Goal: Find specific page/section: Find specific page/section

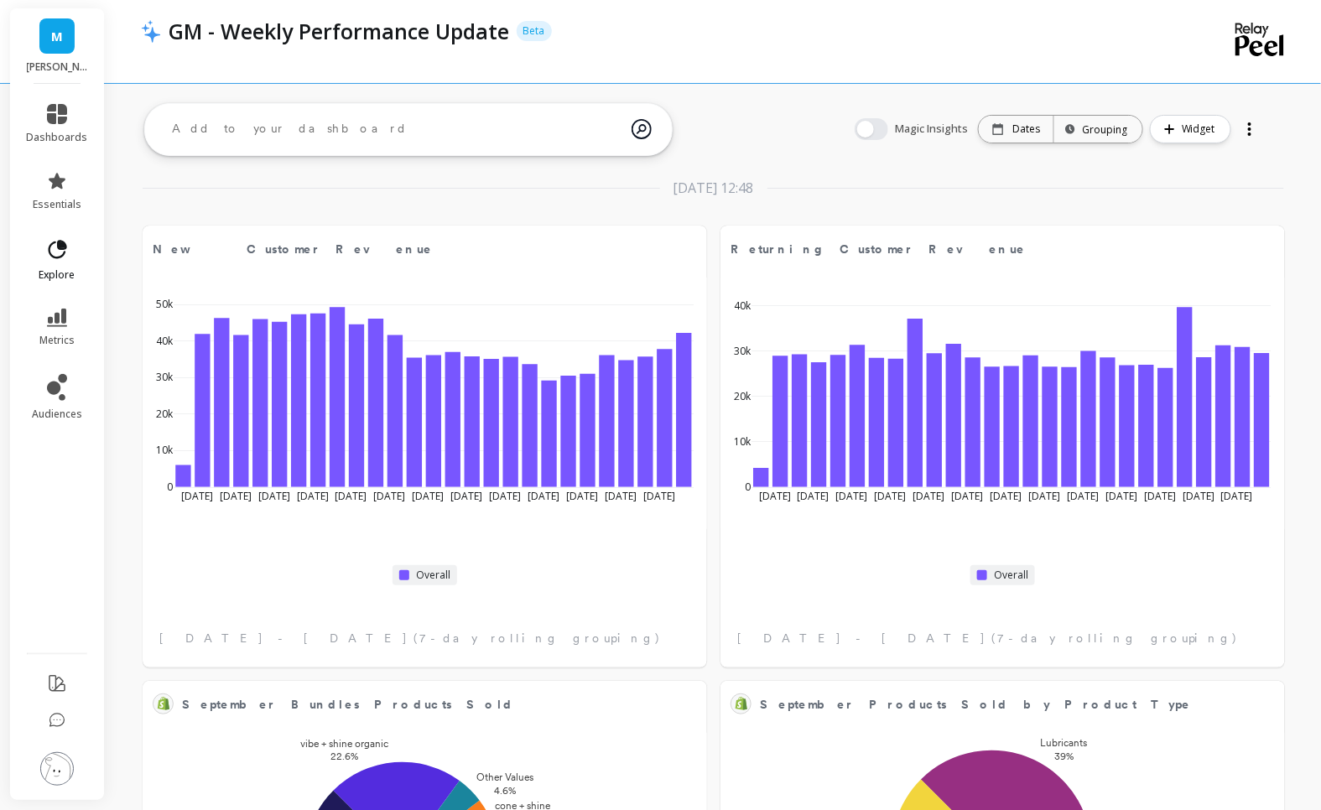
click at [61, 250] on icon at bounding box center [56, 249] width 23 height 23
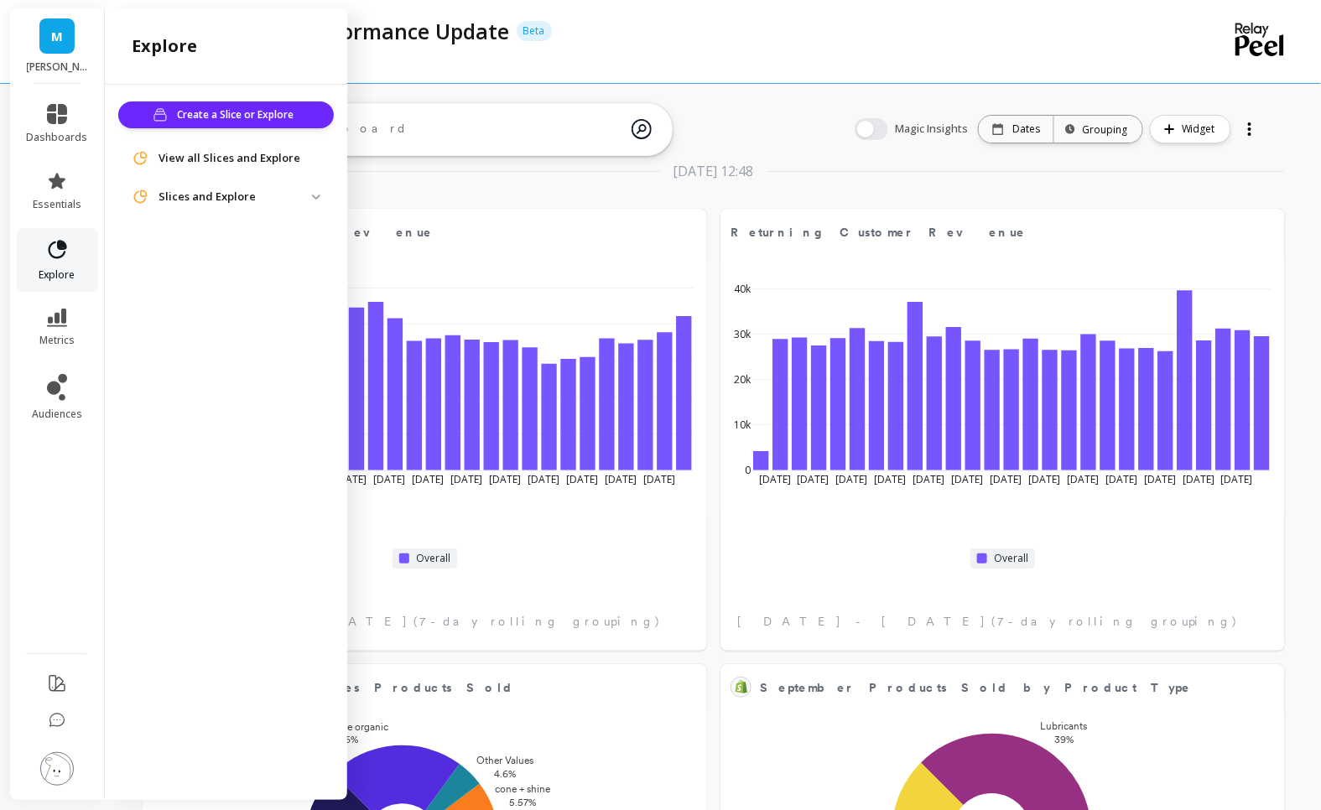
scroll to position [22, 0]
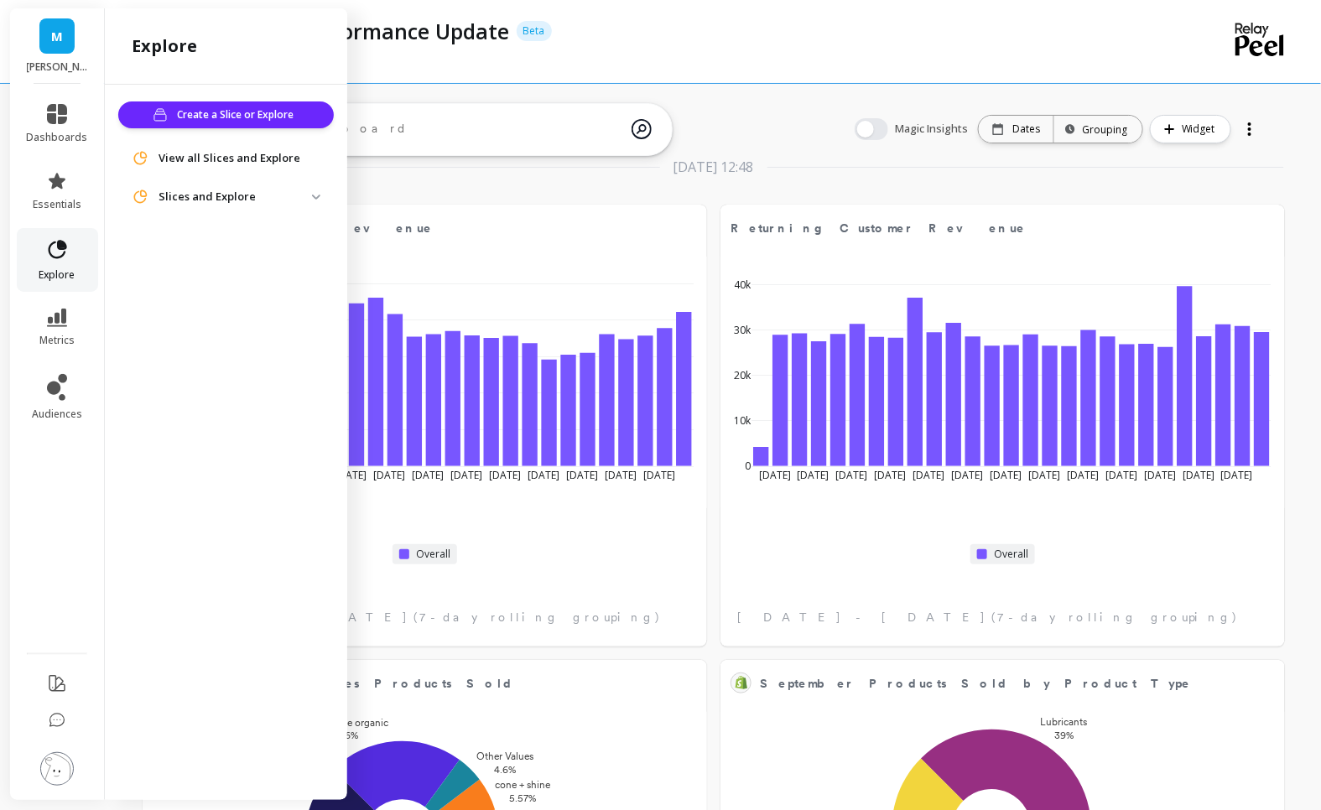
click at [60, 257] on icon at bounding box center [58, 249] width 18 height 18
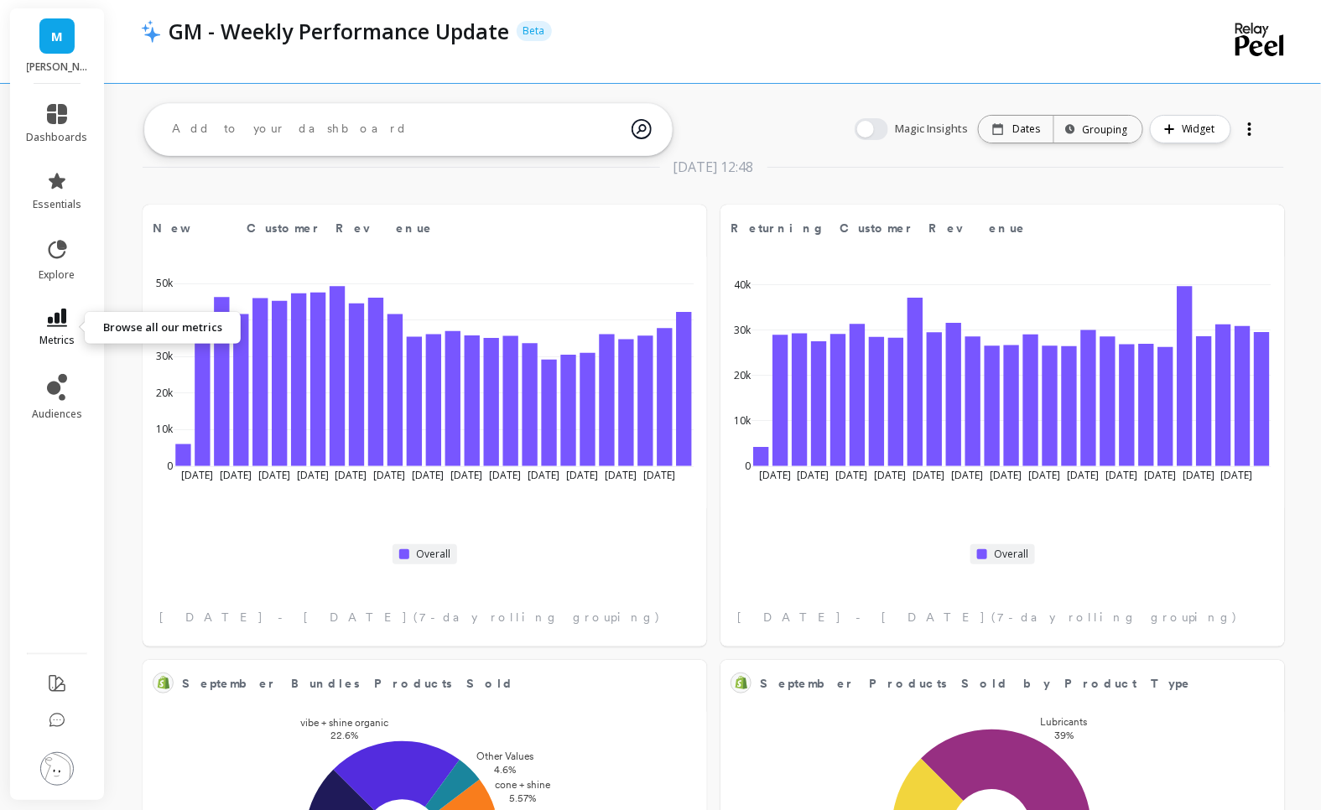
click at [62, 329] on link "metrics" at bounding box center [57, 328] width 61 height 39
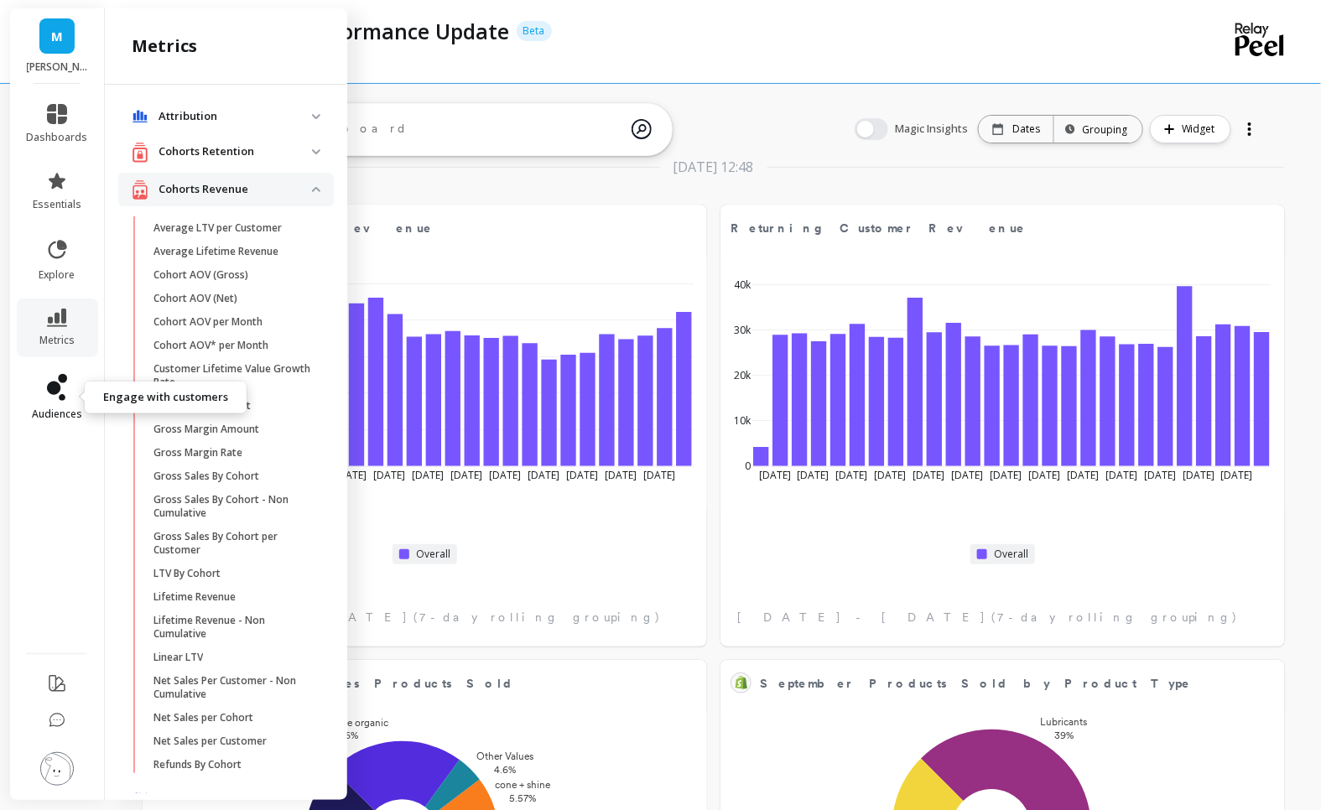
click at [85, 392] on link "audiences" at bounding box center [57, 397] width 61 height 47
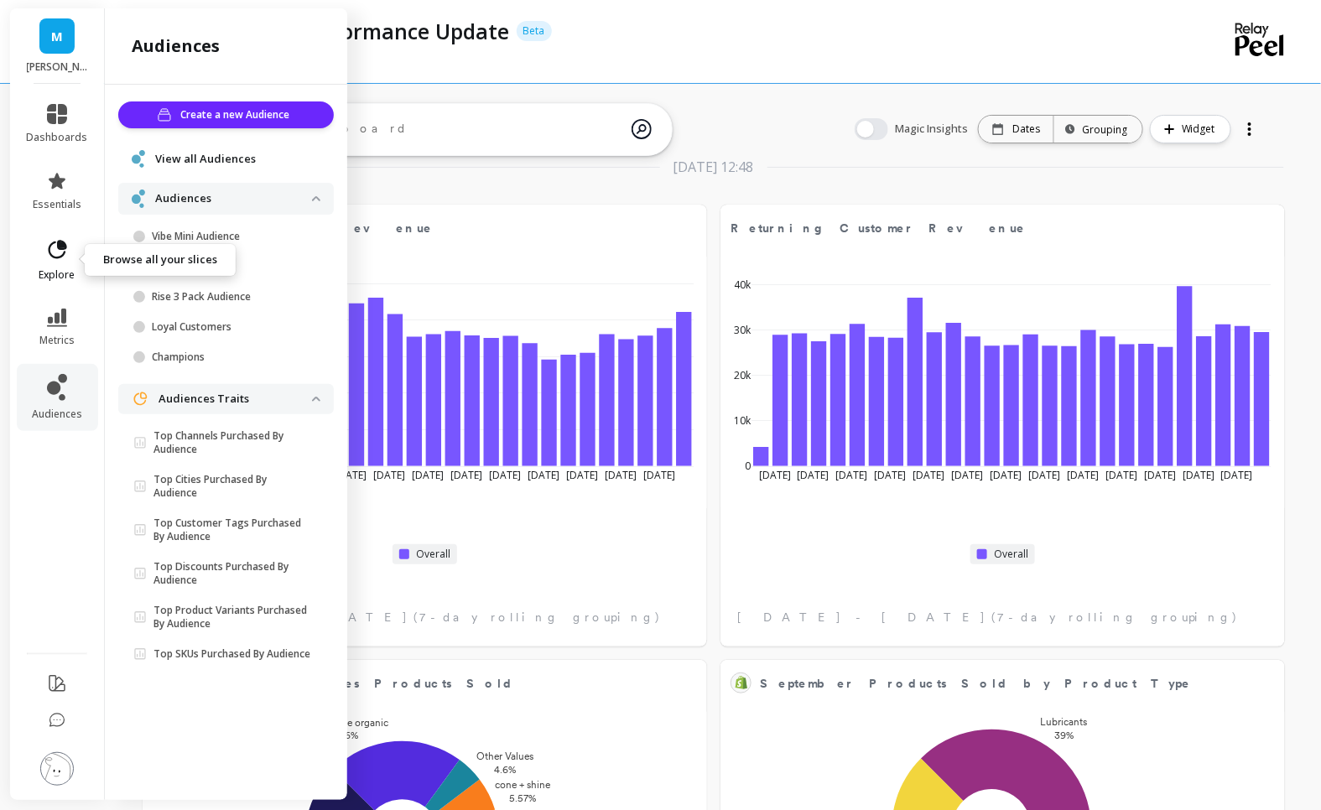
click at [60, 267] on link "explore" at bounding box center [57, 260] width 61 height 44
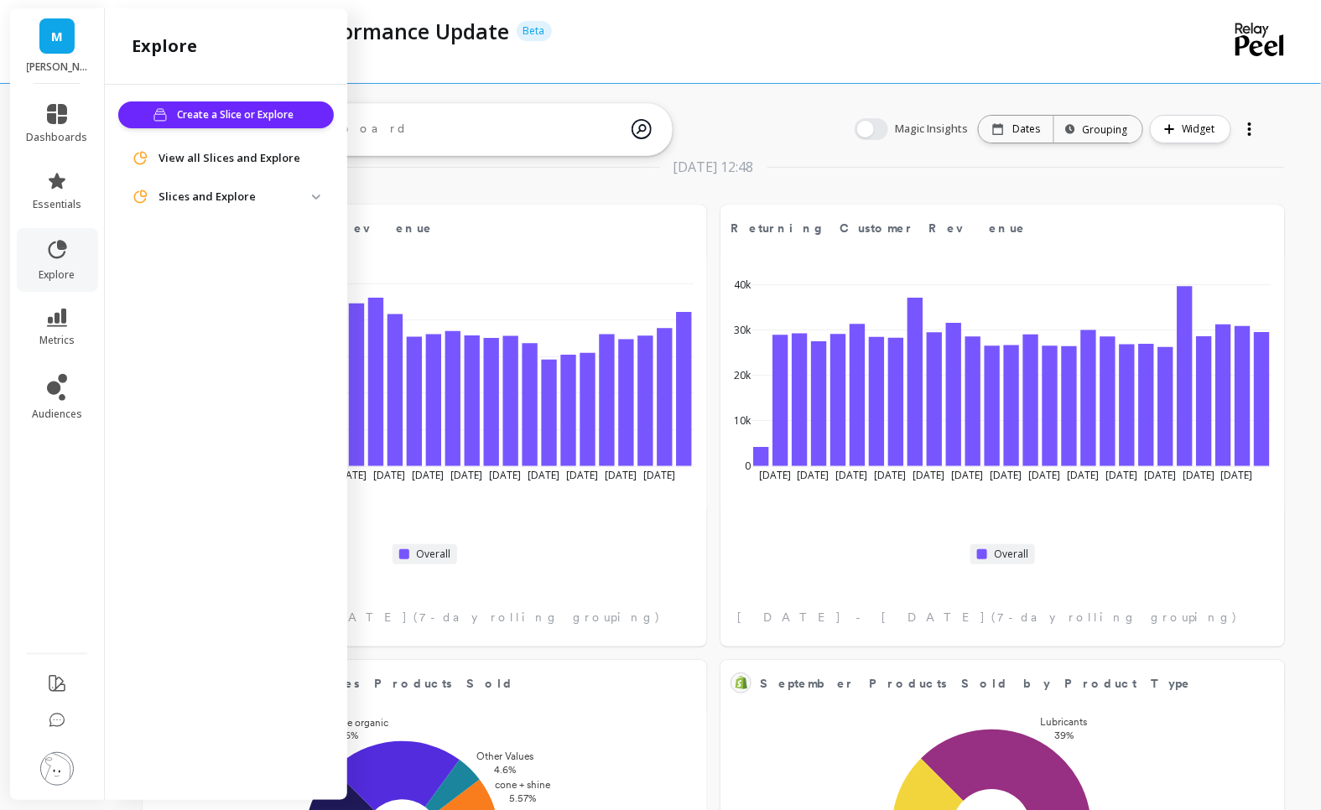
click at [229, 222] on div "Create a Slice or Explore View all Slices and Explore Slices and Explore Ad Spe…" at bounding box center [226, 439] width 242 height 709
click at [226, 198] on p "Slices and Explore" at bounding box center [236, 197] width 154 height 17
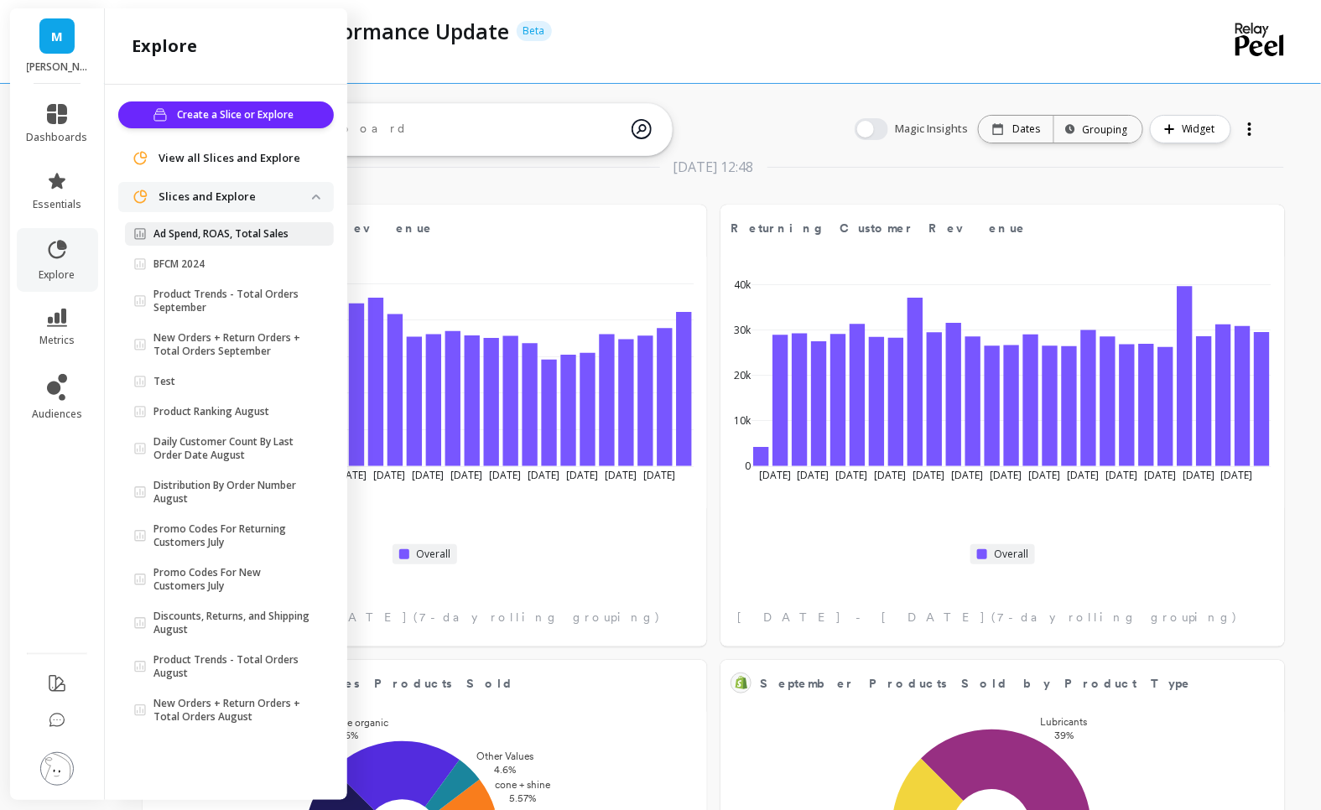
click at [259, 235] on p "Ad Spend, ROAS, Total Sales" at bounding box center [221, 233] width 135 height 13
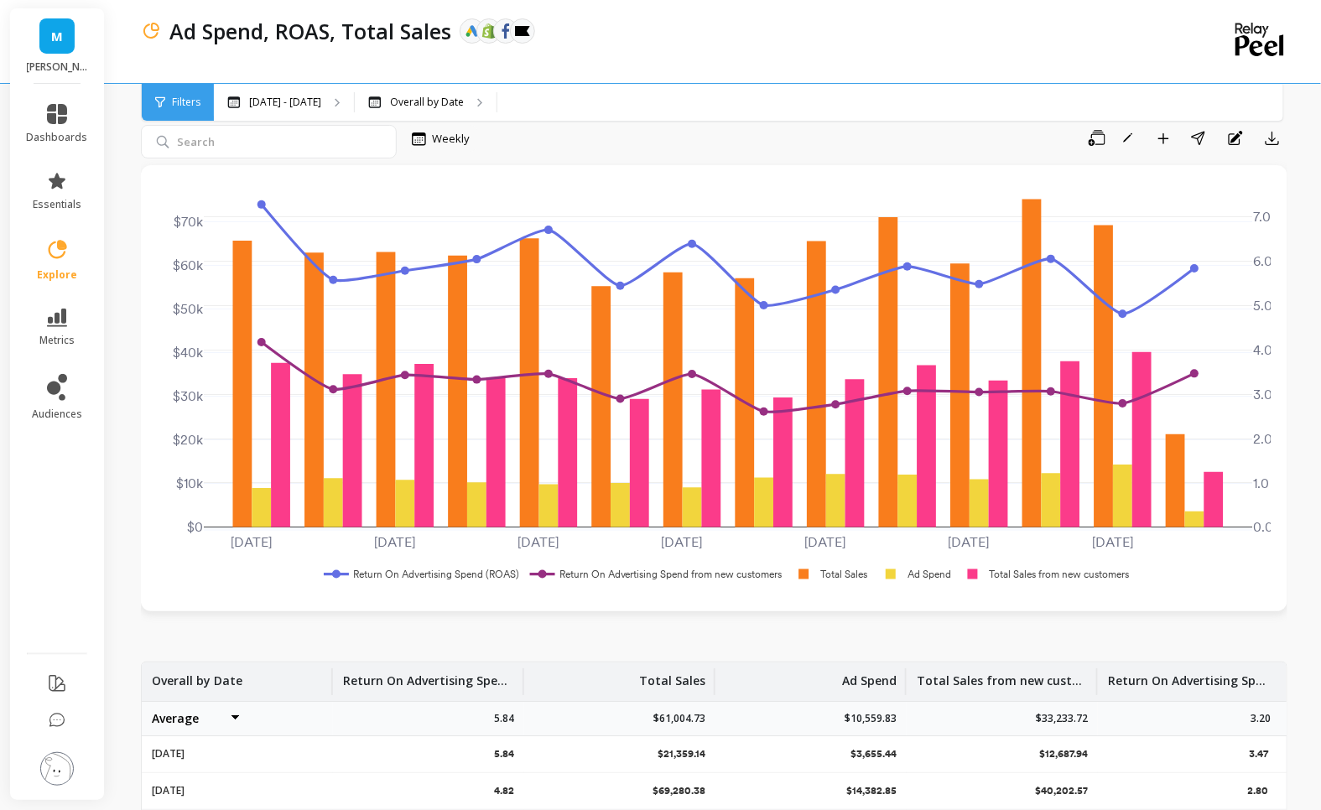
scroll to position [44, 0]
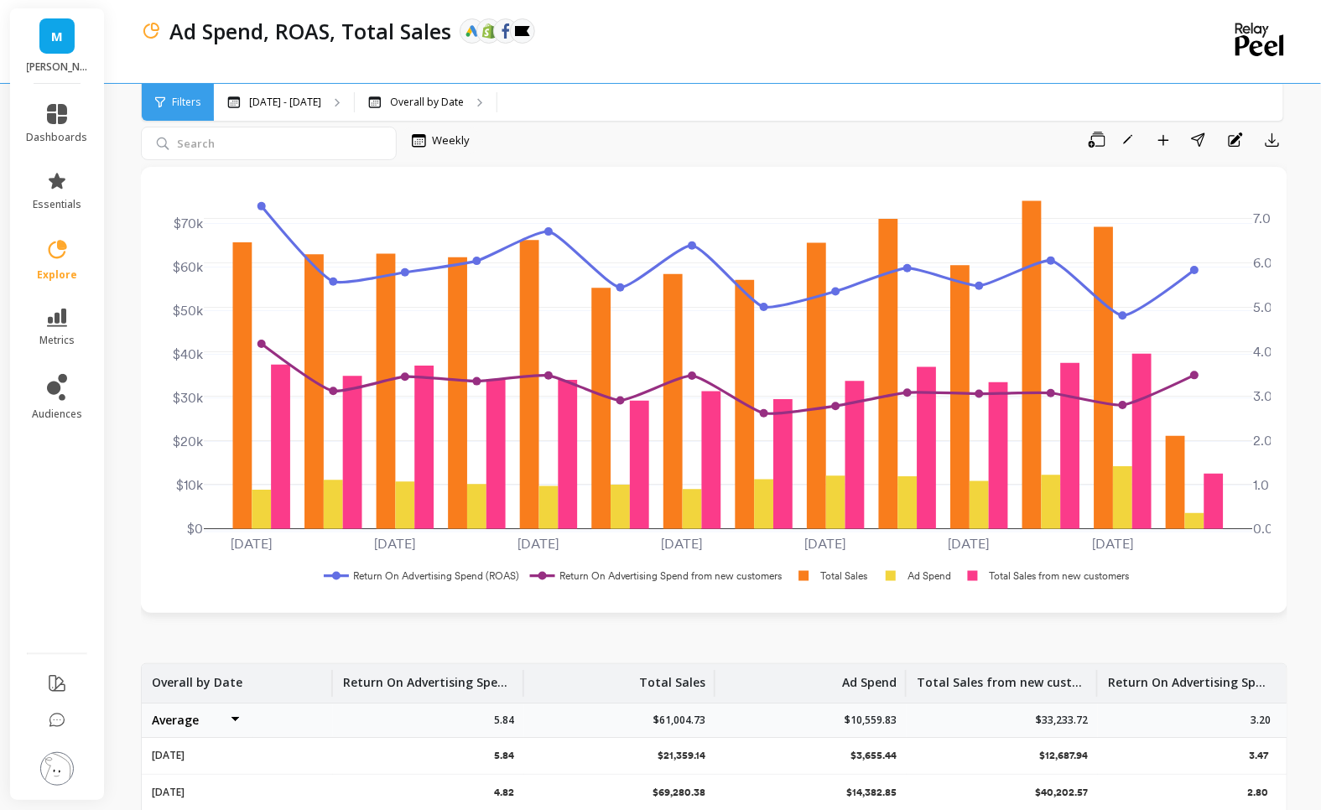
click at [973, 574] on rect at bounding box center [1045, 576] width 178 height 16
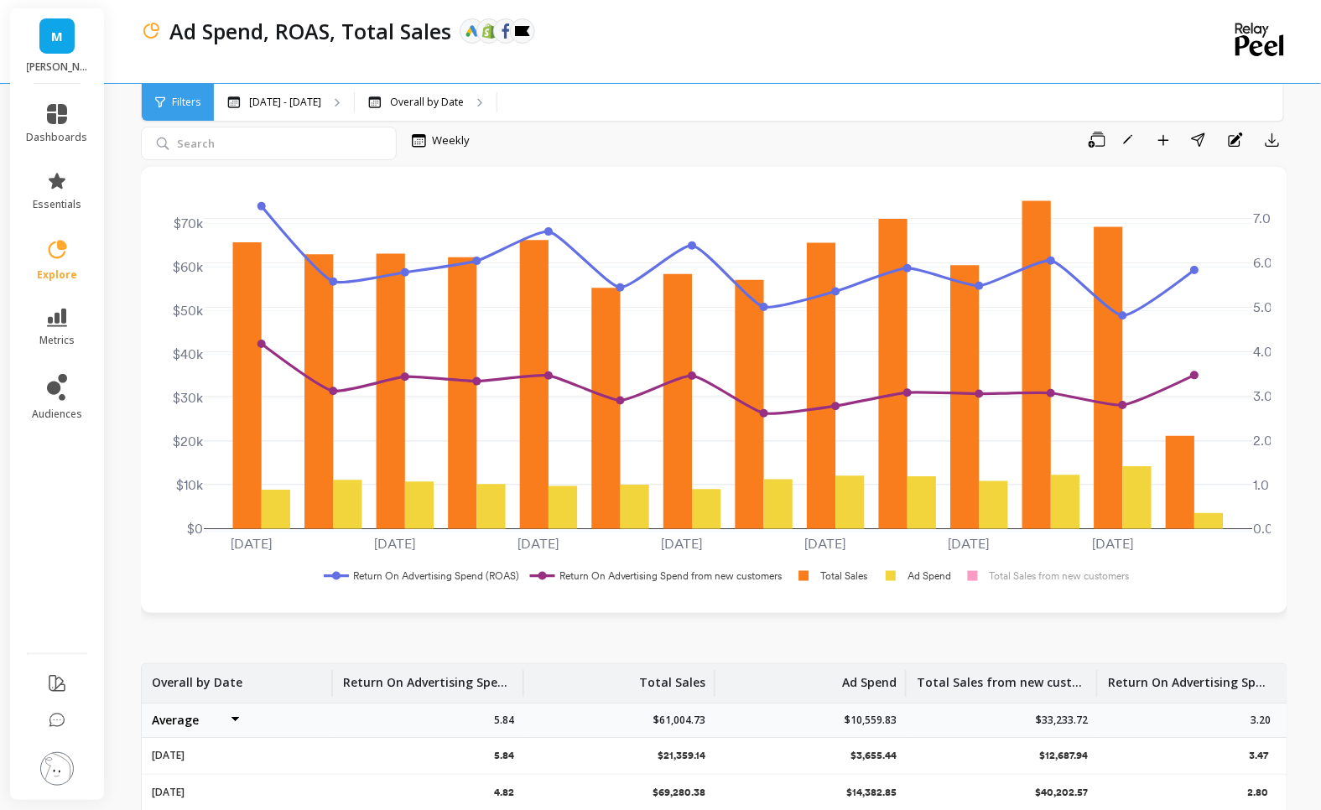
click at [801, 570] on rect at bounding box center [829, 576] width 85 height 16
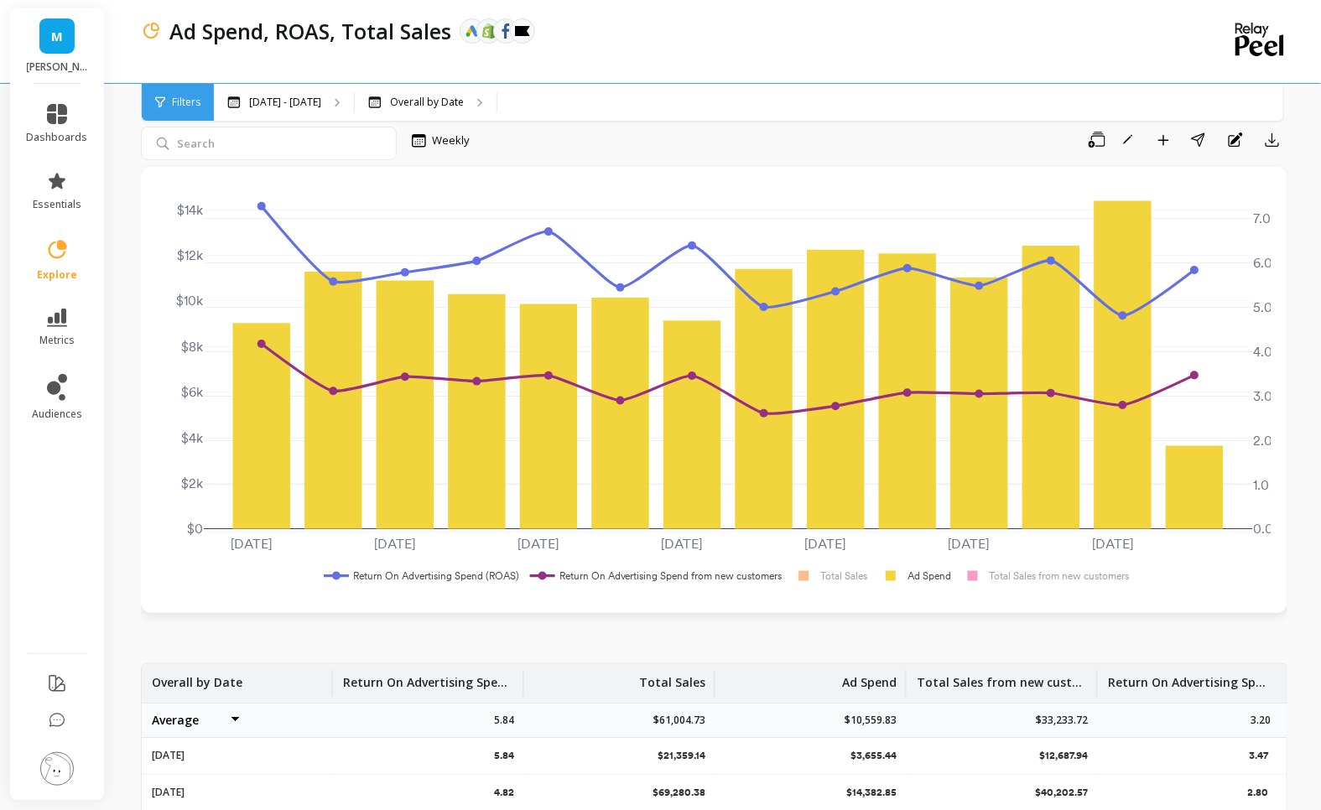
click at [697, 573] on rect at bounding box center [655, 576] width 259 height 16
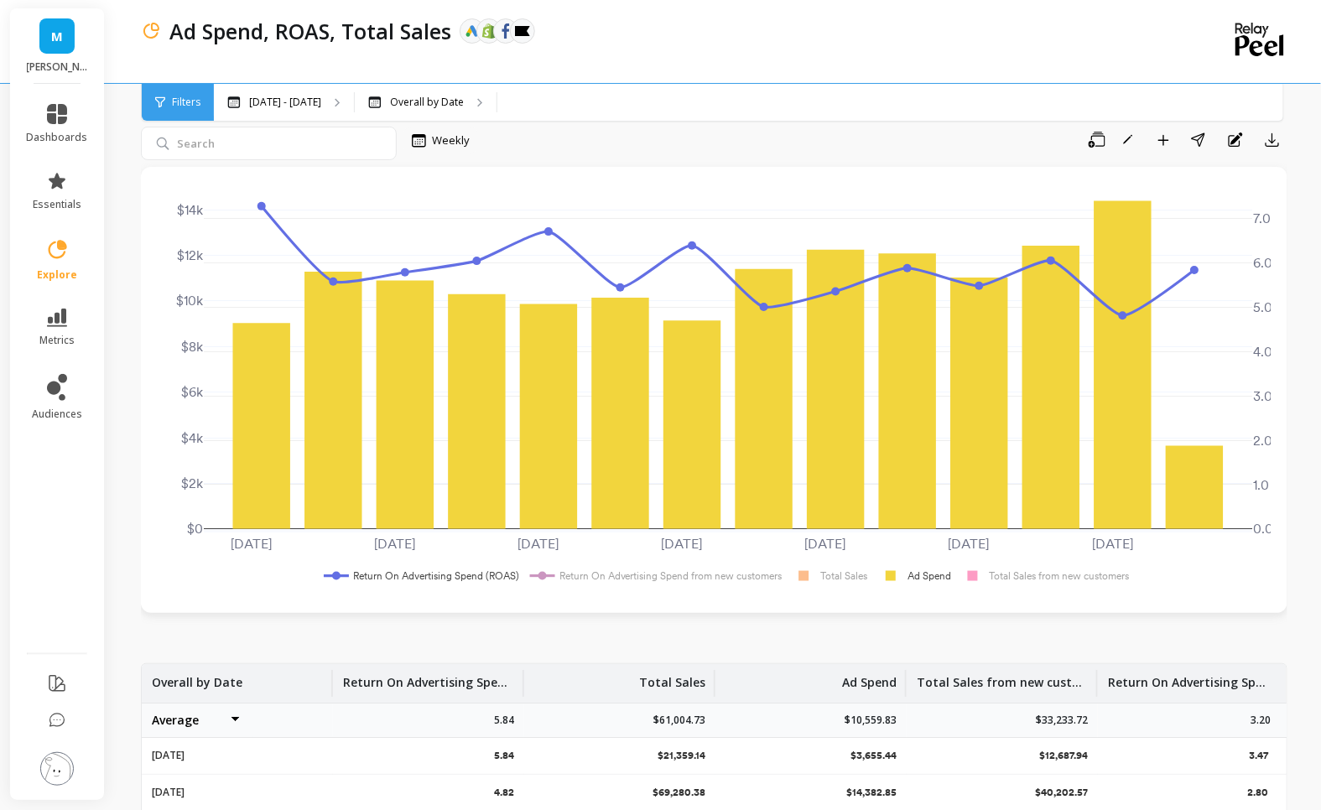
click at [466, 577] on rect at bounding box center [422, 576] width 204 height 16
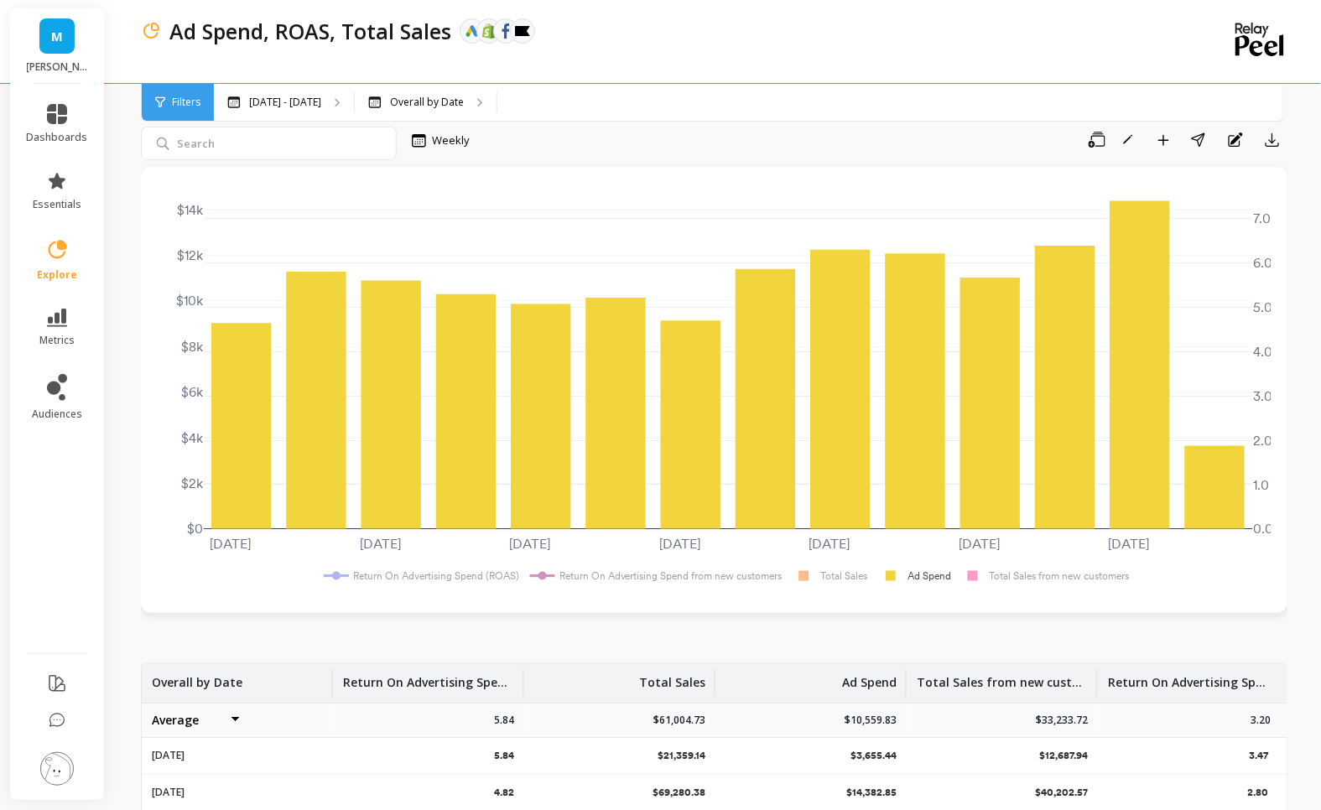
scroll to position [0, 0]
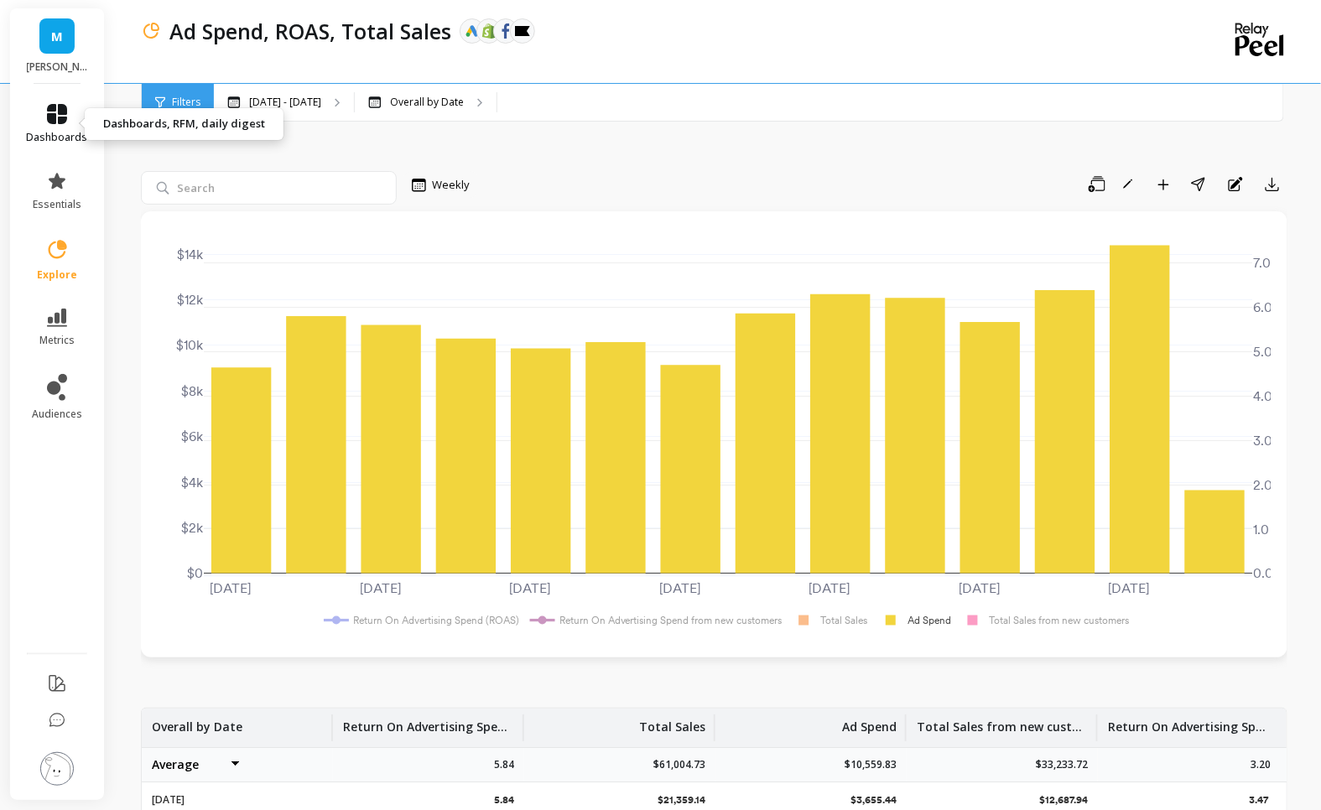
click at [66, 112] on icon at bounding box center [57, 114] width 20 height 20
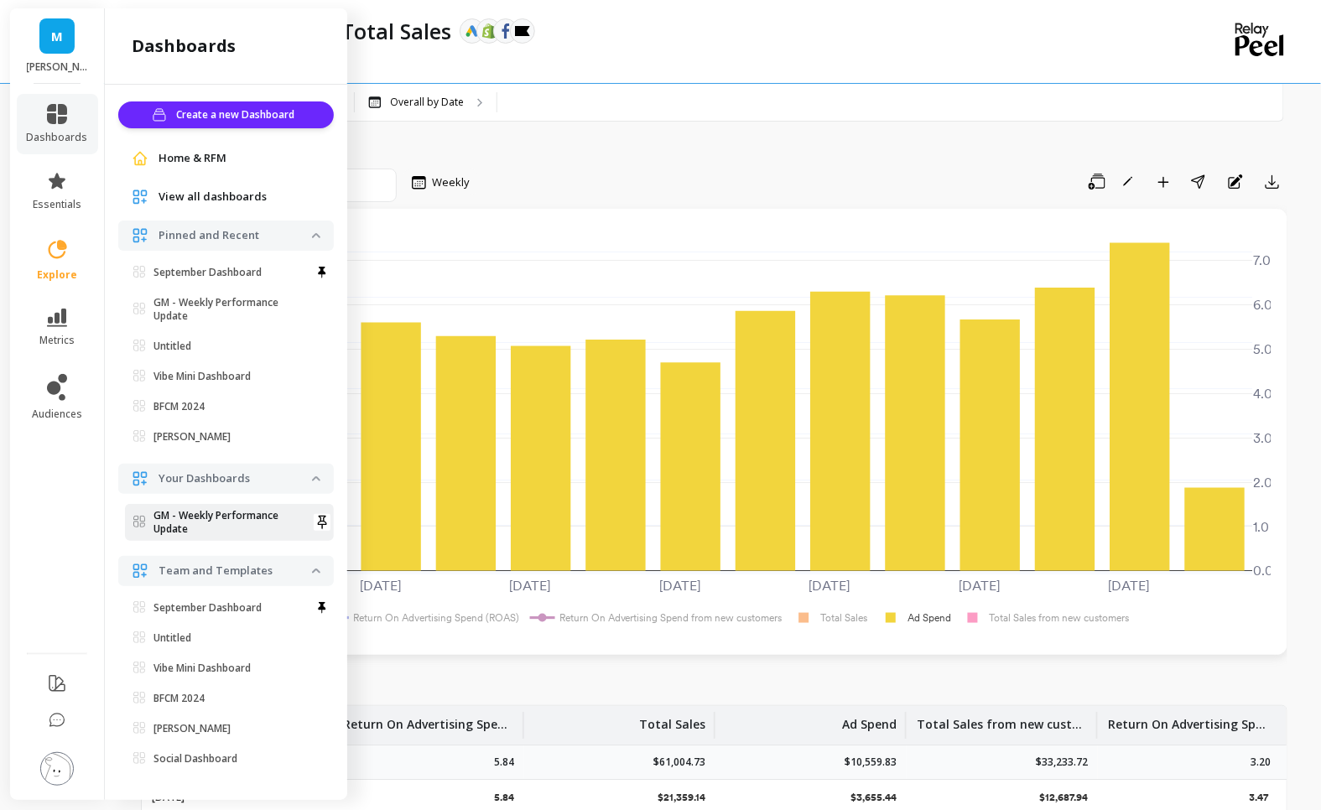
click at [183, 519] on p "GM - Weekly Performance Update" at bounding box center [233, 522] width 159 height 27
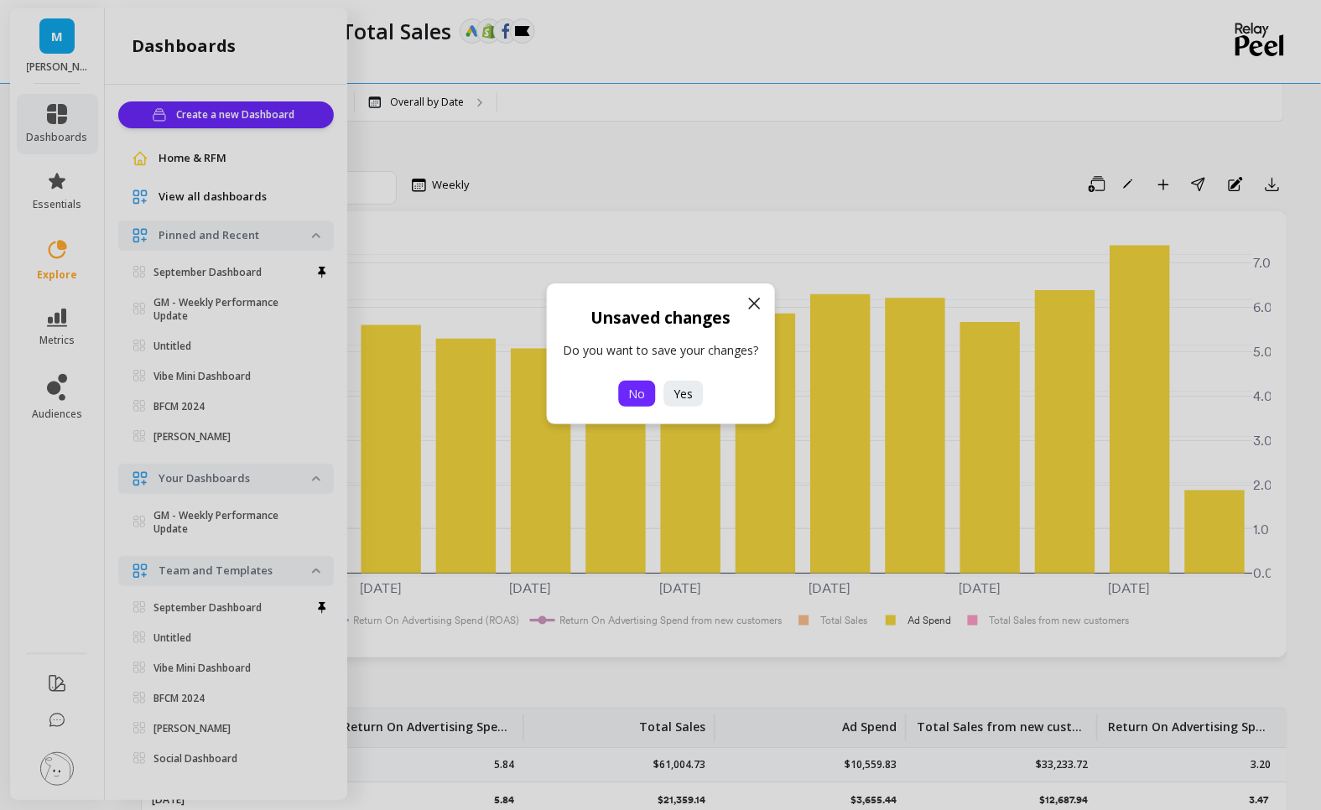
click at [649, 398] on button "No" at bounding box center [636, 394] width 37 height 26
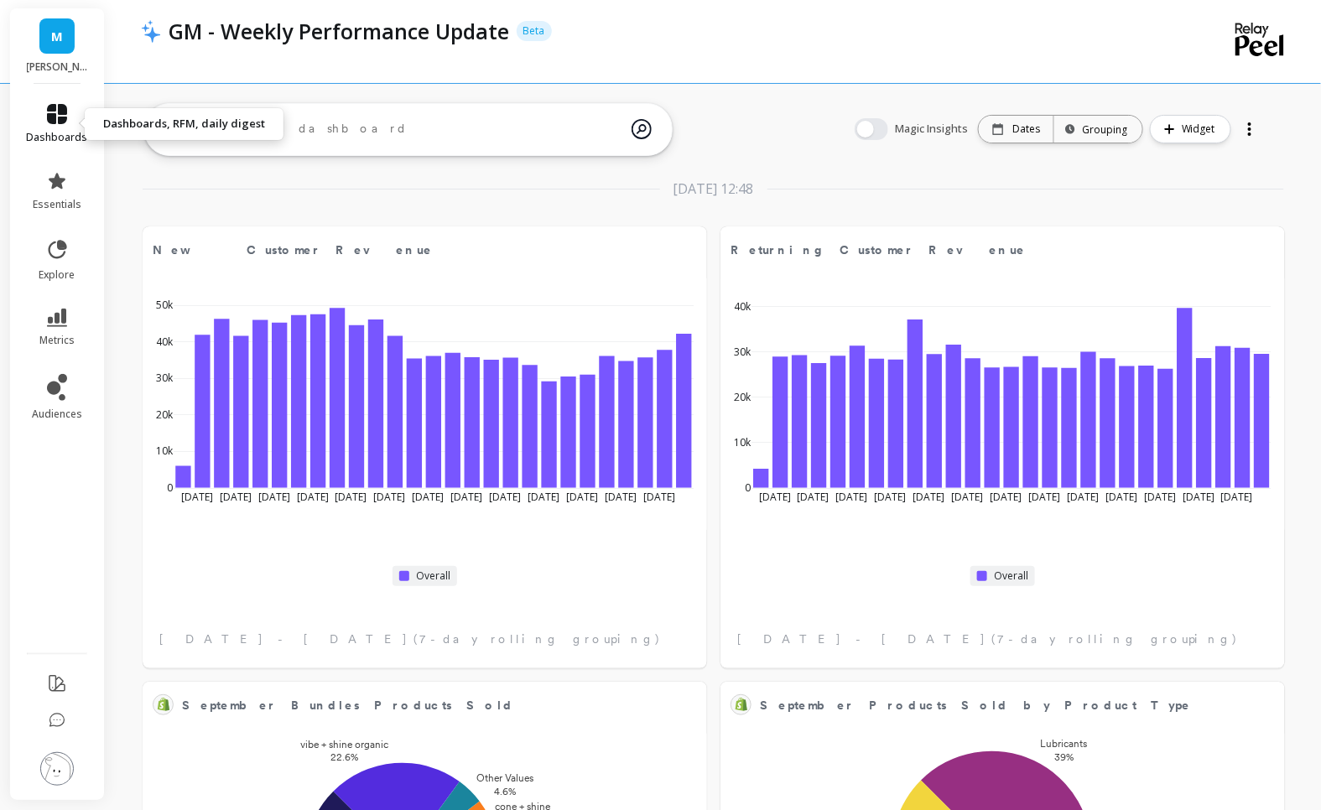
click at [59, 128] on link "dashboards" at bounding box center [57, 124] width 61 height 40
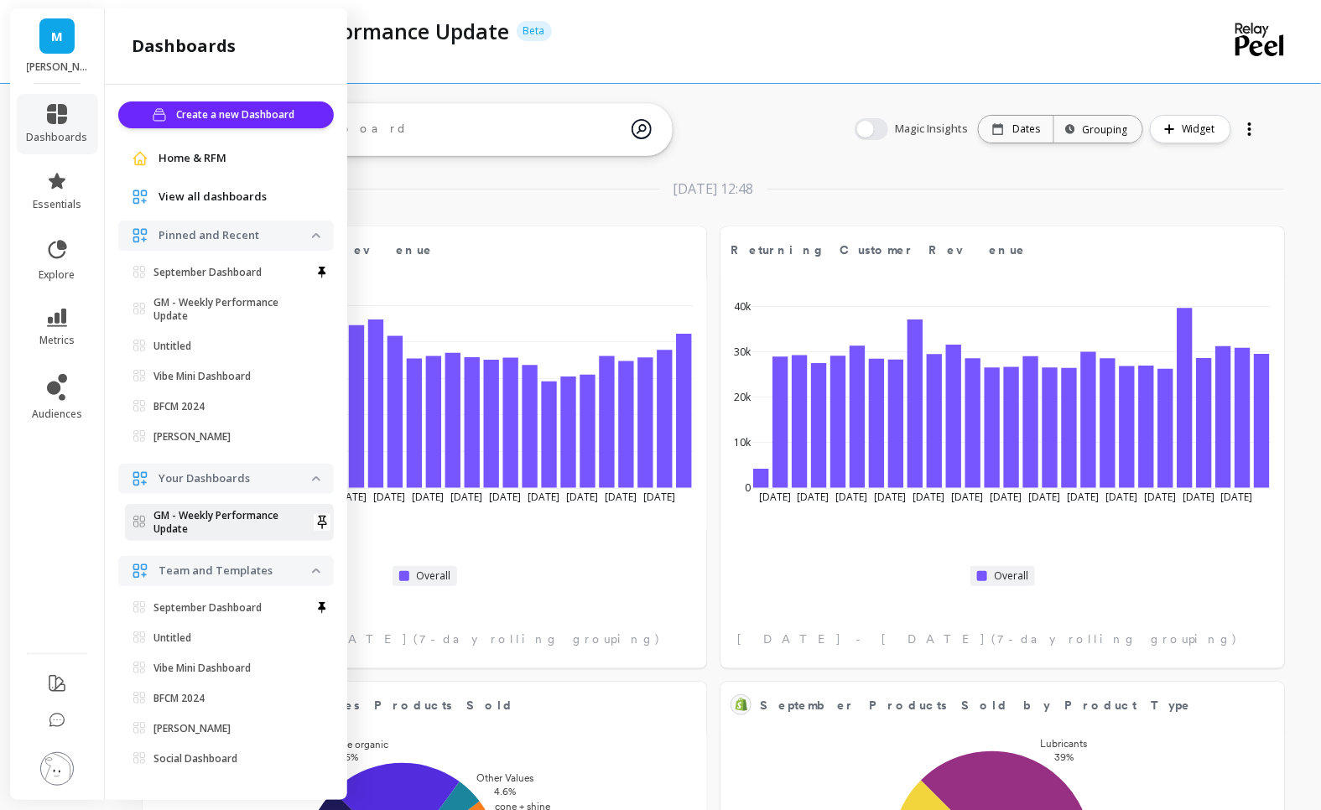
click at [171, 522] on p "GM - Weekly Performance Update" at bounding box center [233, 522] width 159 height 27
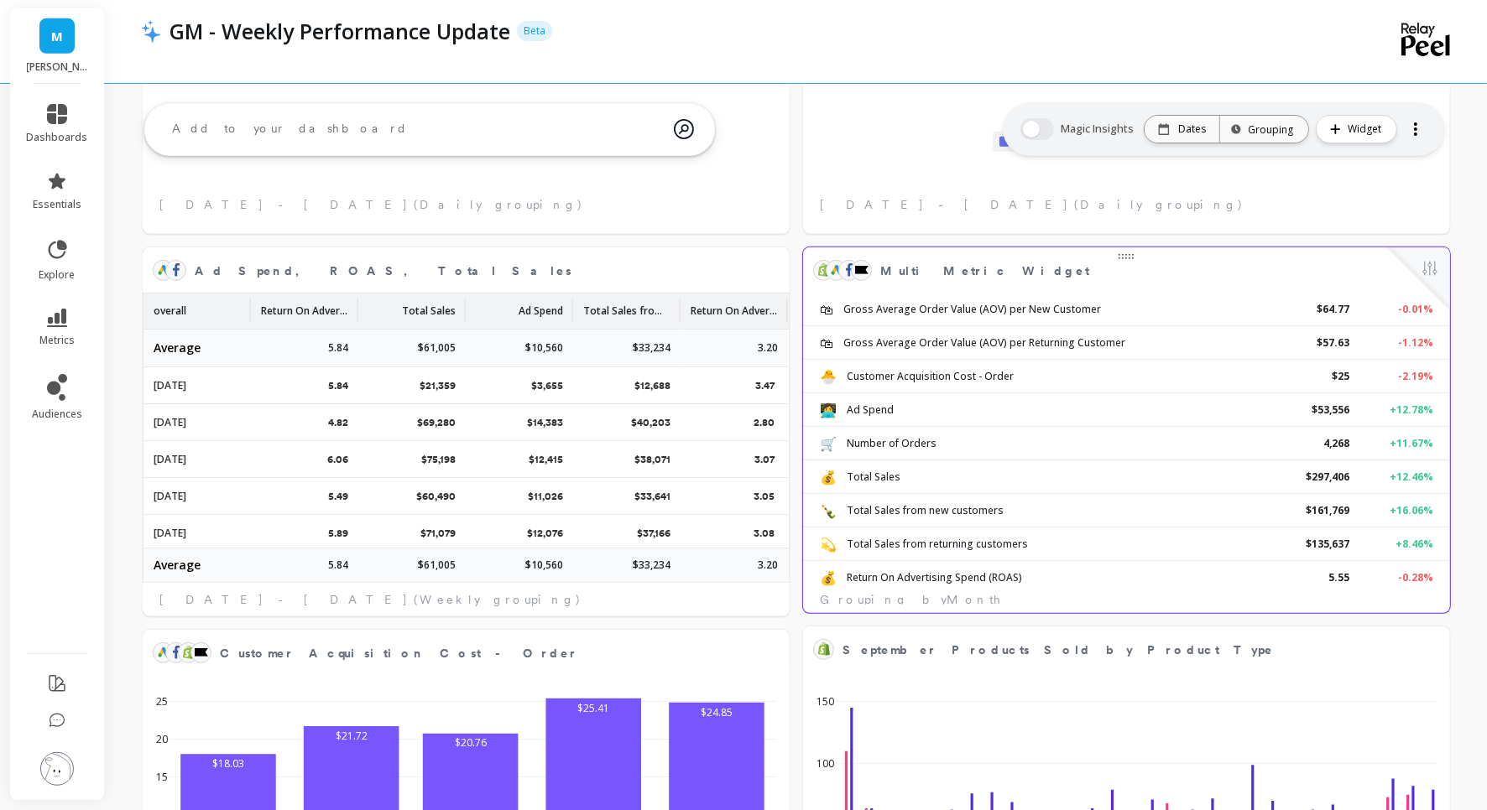
scroll to position [891, 0]
